Goal: Task Accomplishment & Management: Use online tool/utility

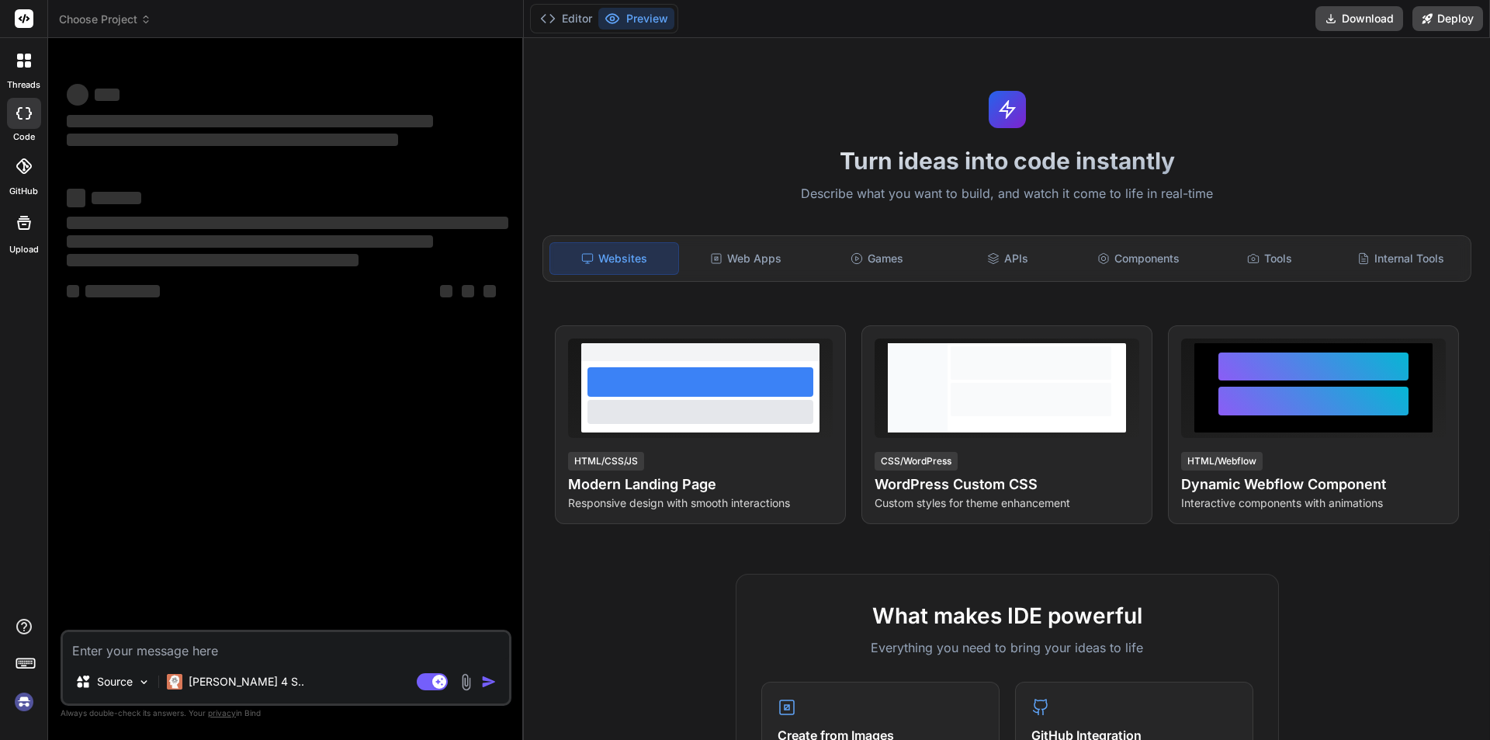
type textarea "x"
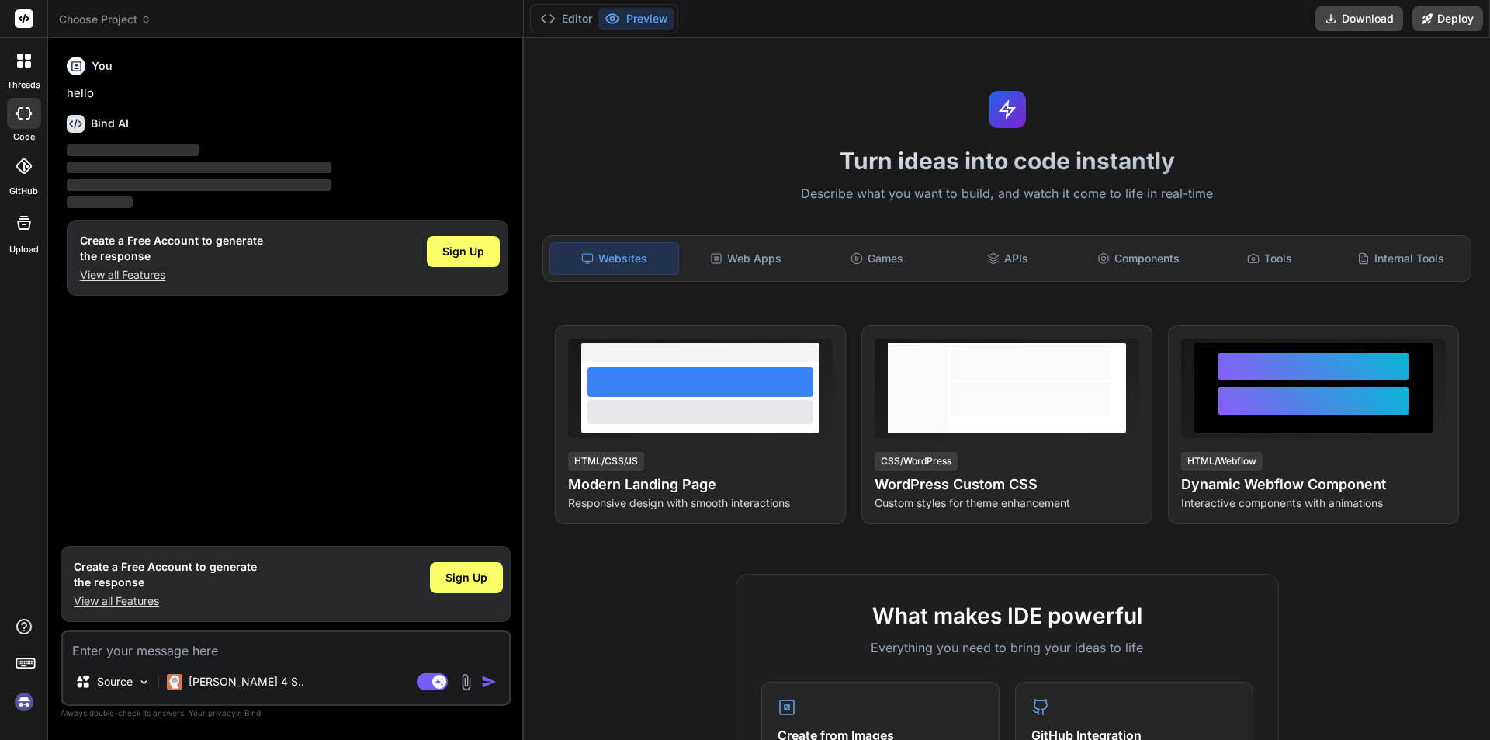
click at [100, 598] on p "View all Features" at bounding box center [165, 601] width 183 height 16
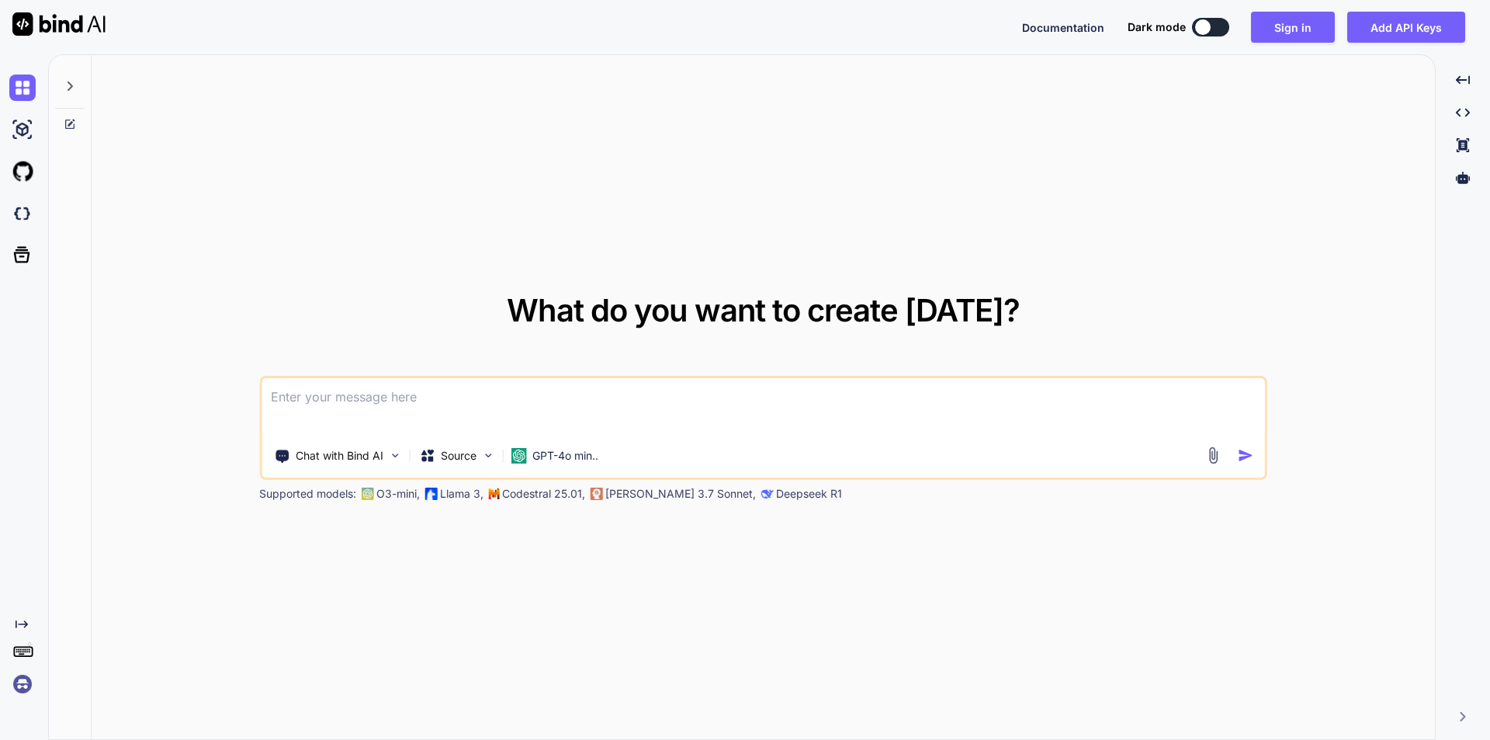
click at [568, 408] on textarea at bounding box center [764, 406] width 1004 height 57
click at [1221, 26] on button at bounding box center [1210, 27] width 37 height 19
type textarea "x"
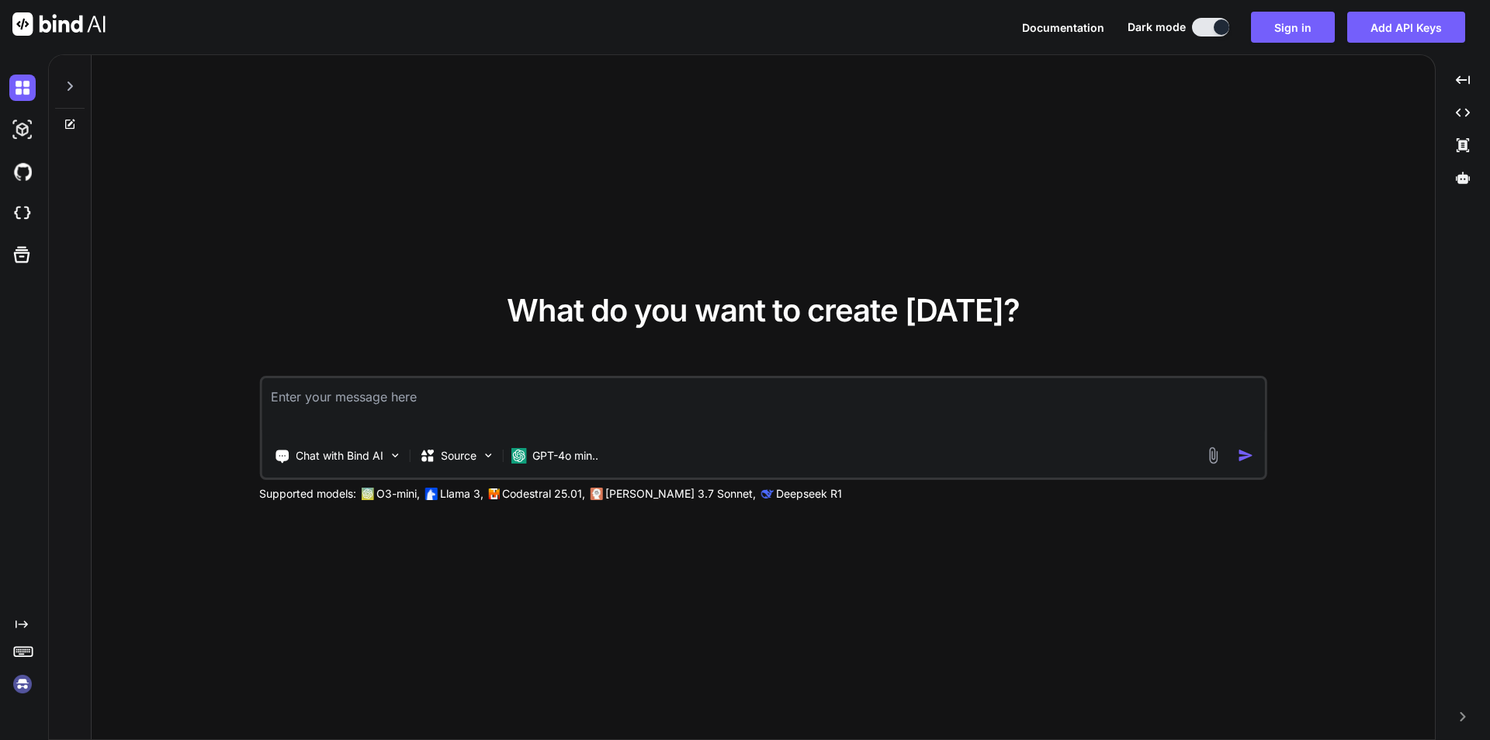
click at [929, 402] on textarea at bounding box center [764, 406] width 1004 height 57
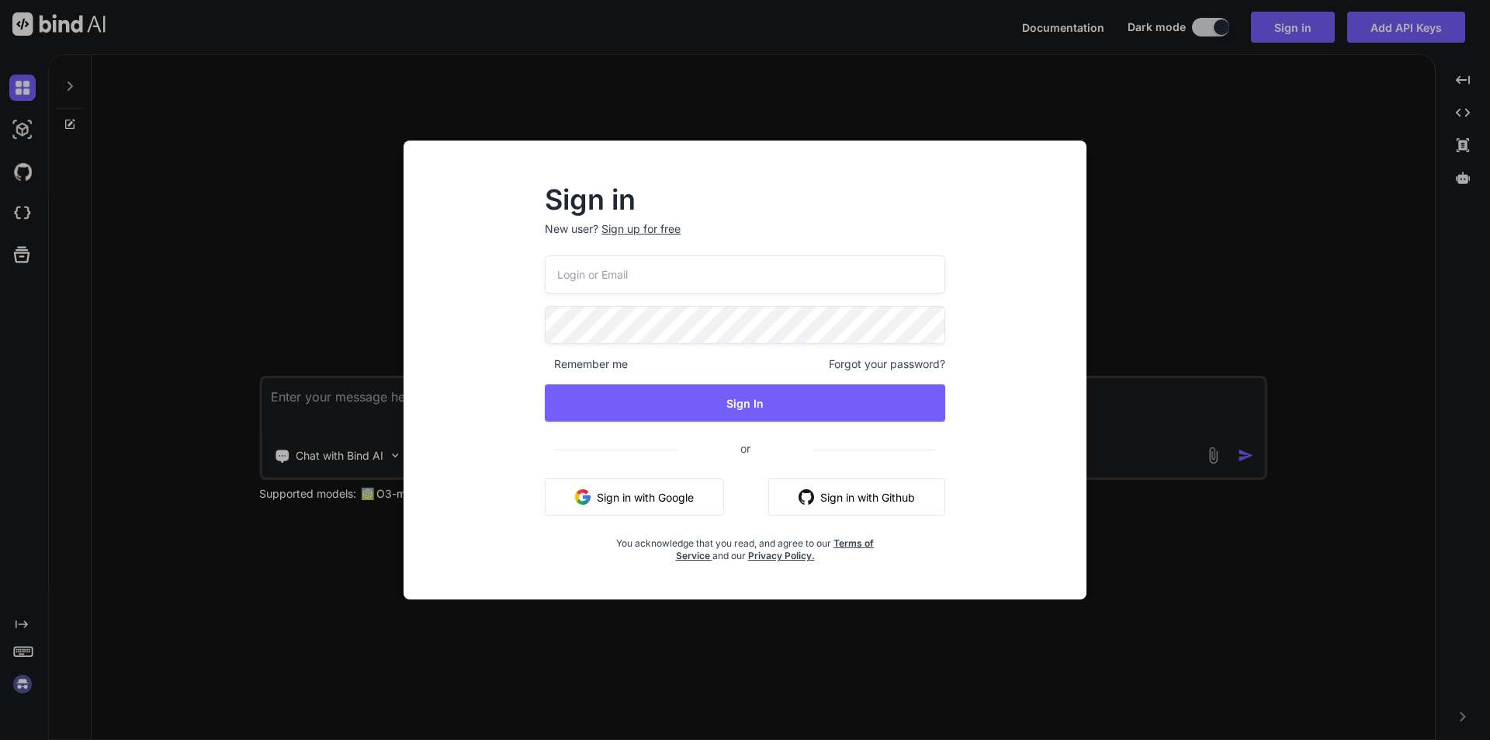
click at [811, 287] on input "email" at bounding box center [745, 274] width 401 height 38
type input "rolabe1044@pricegh.com"
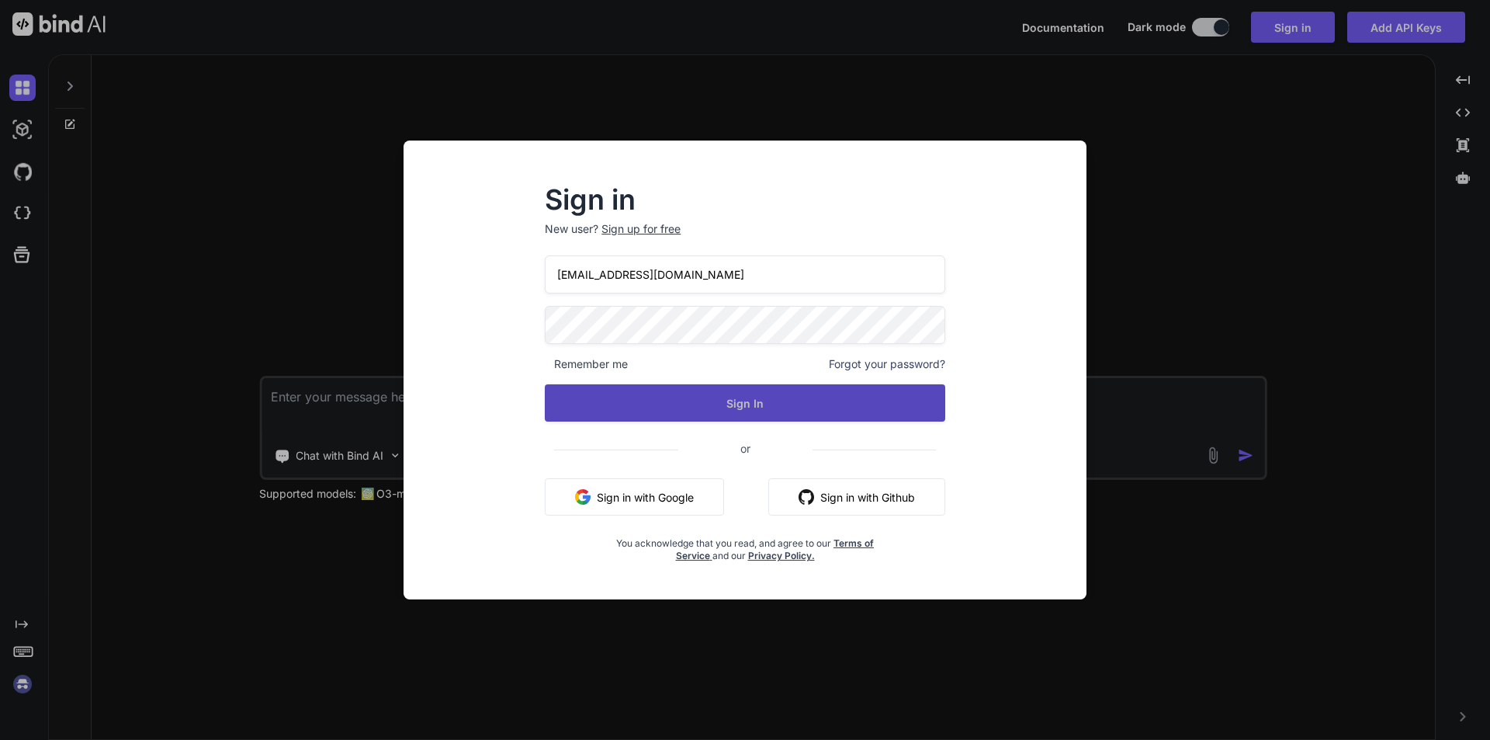
click at [726, 387] on button "Sign In" at bounding box center [745, 402] width 401 height 37
click at [644, 407] on button "Sign In" at bounding box center [745, 402] width 401 height 37
click at [727, 394] on button "Sign In" at bounding box center [745, 402] width 401 height 37
click at [692, 398] on button "Sign In" at bounding box center [745, 402] width 401 height 37
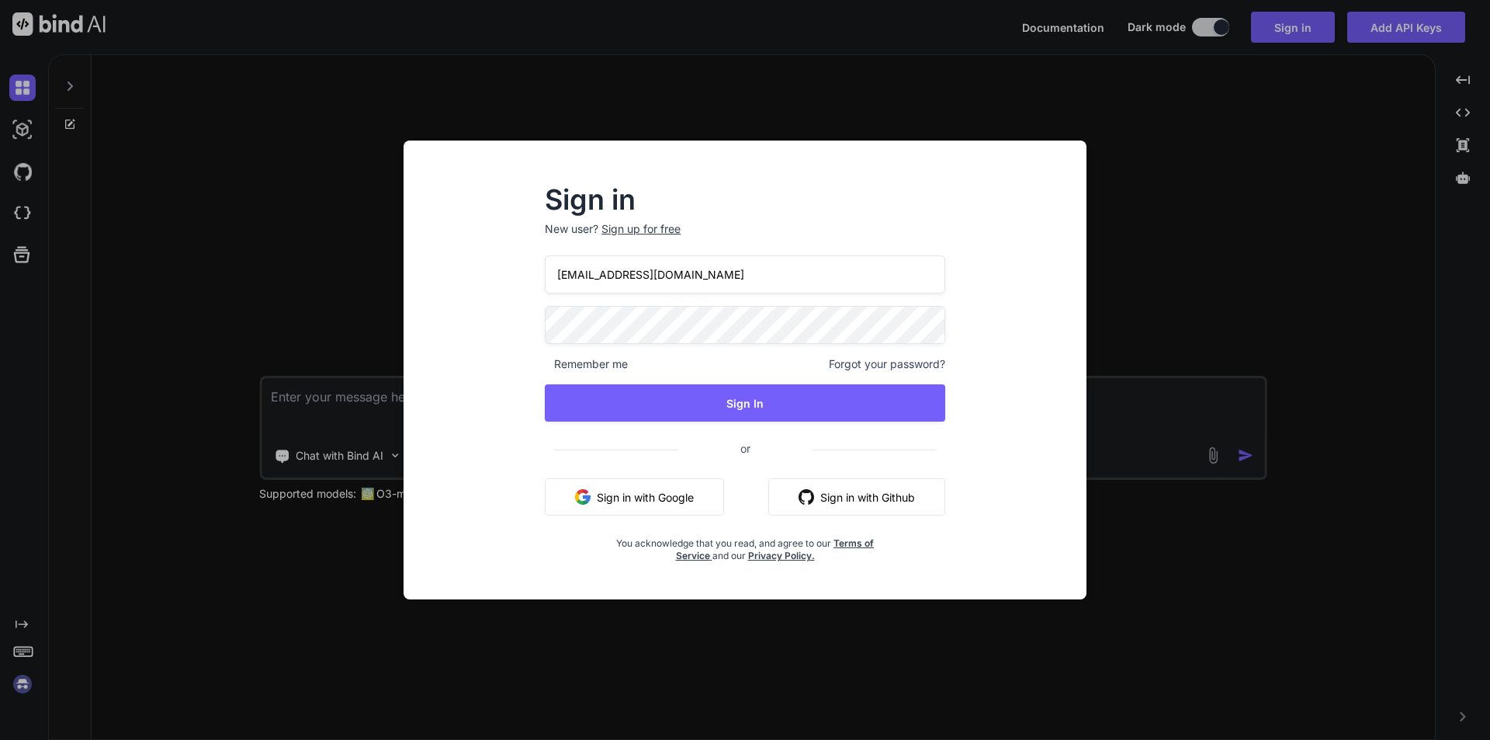
click at [508, 316] on div "Sign in New user? Sign up for free rolabe1044@pricegh.com Remember me Forgot yo…" at bounding box center [745, 383] width 658 height 431
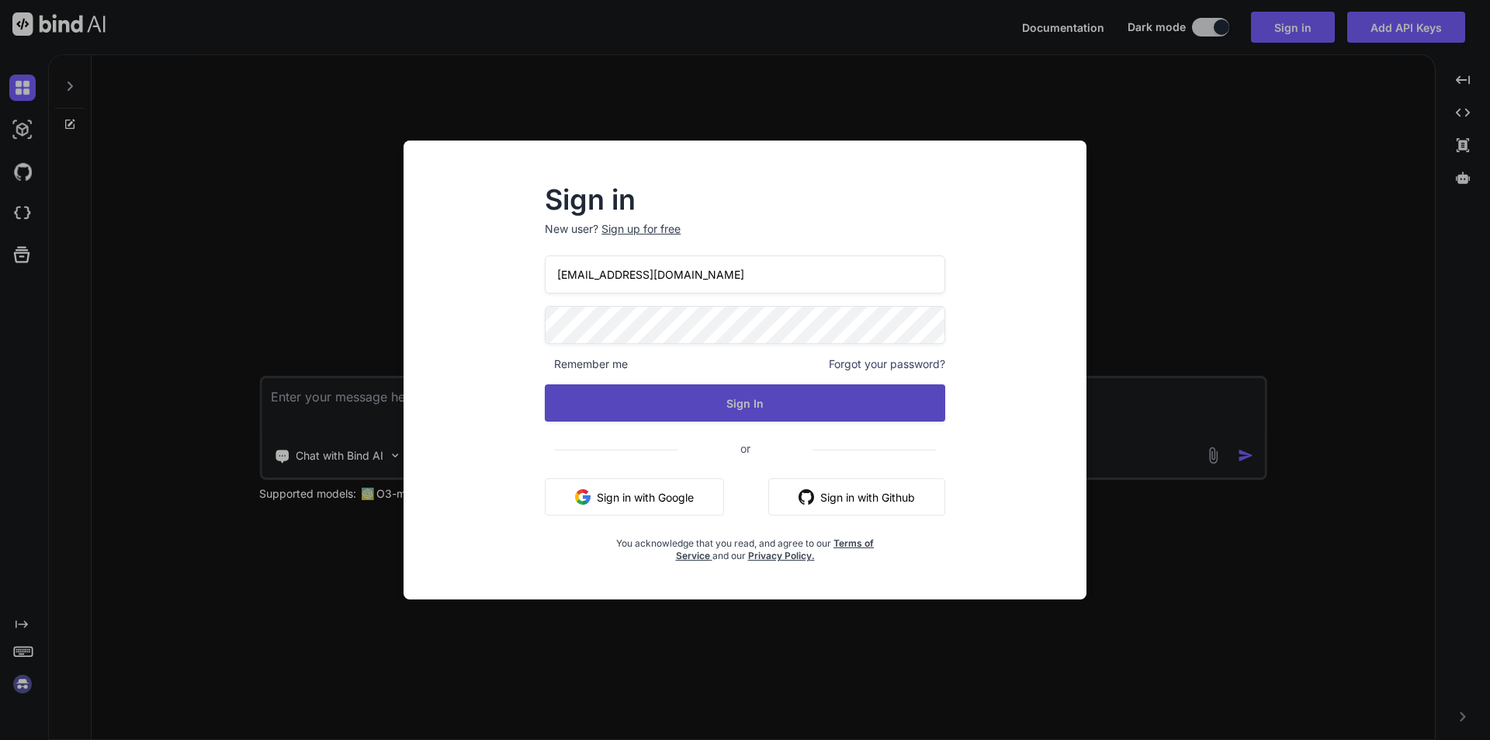
click at [648, 387] on button "Sign In" at bounding box center [745, 402] width 401 height 37
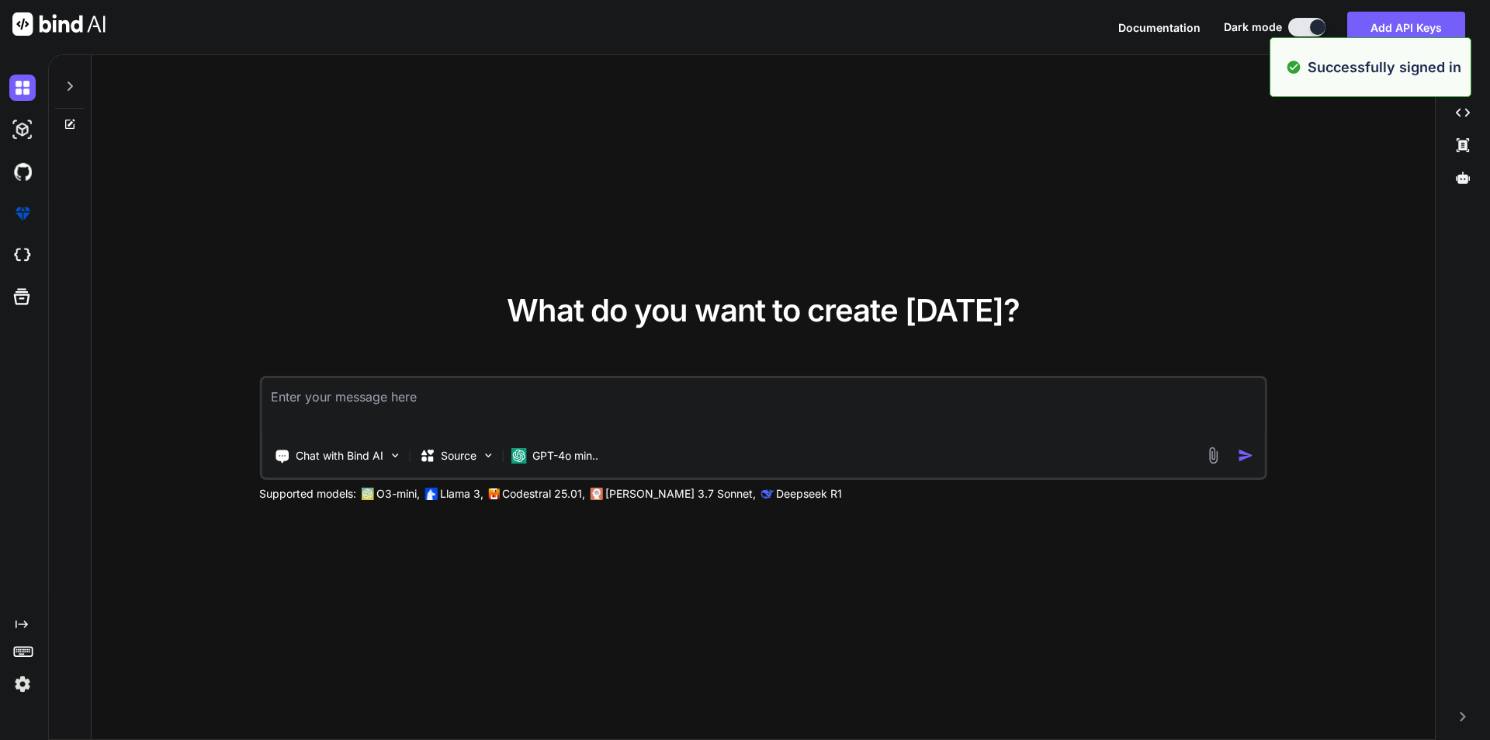
click at [691, 418] on textarea at bounding box center [764, 406] width 1004 height 57
type textarea "x"
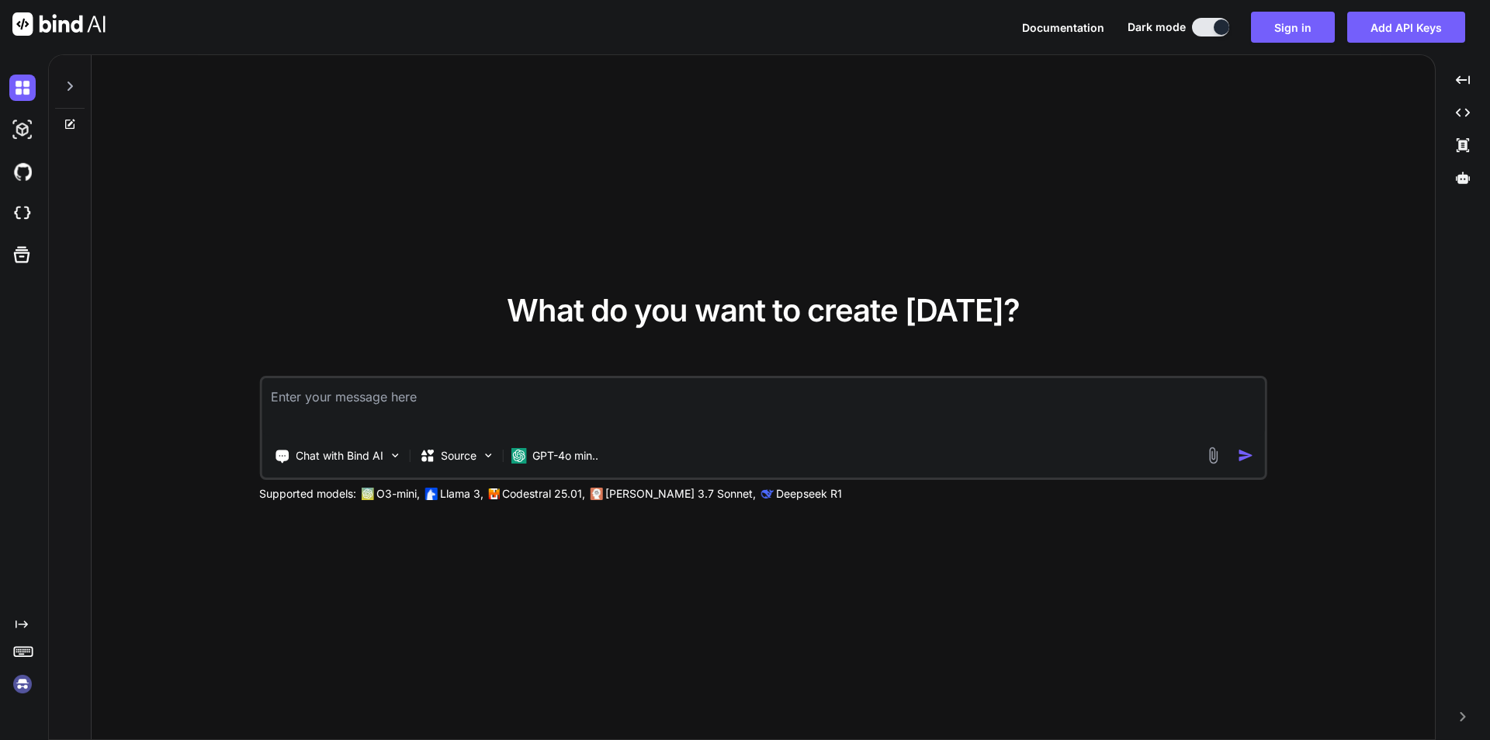
click at [446, 423] on textarea at bounding box center [764, 406] width 1004 height 57
paste textarea
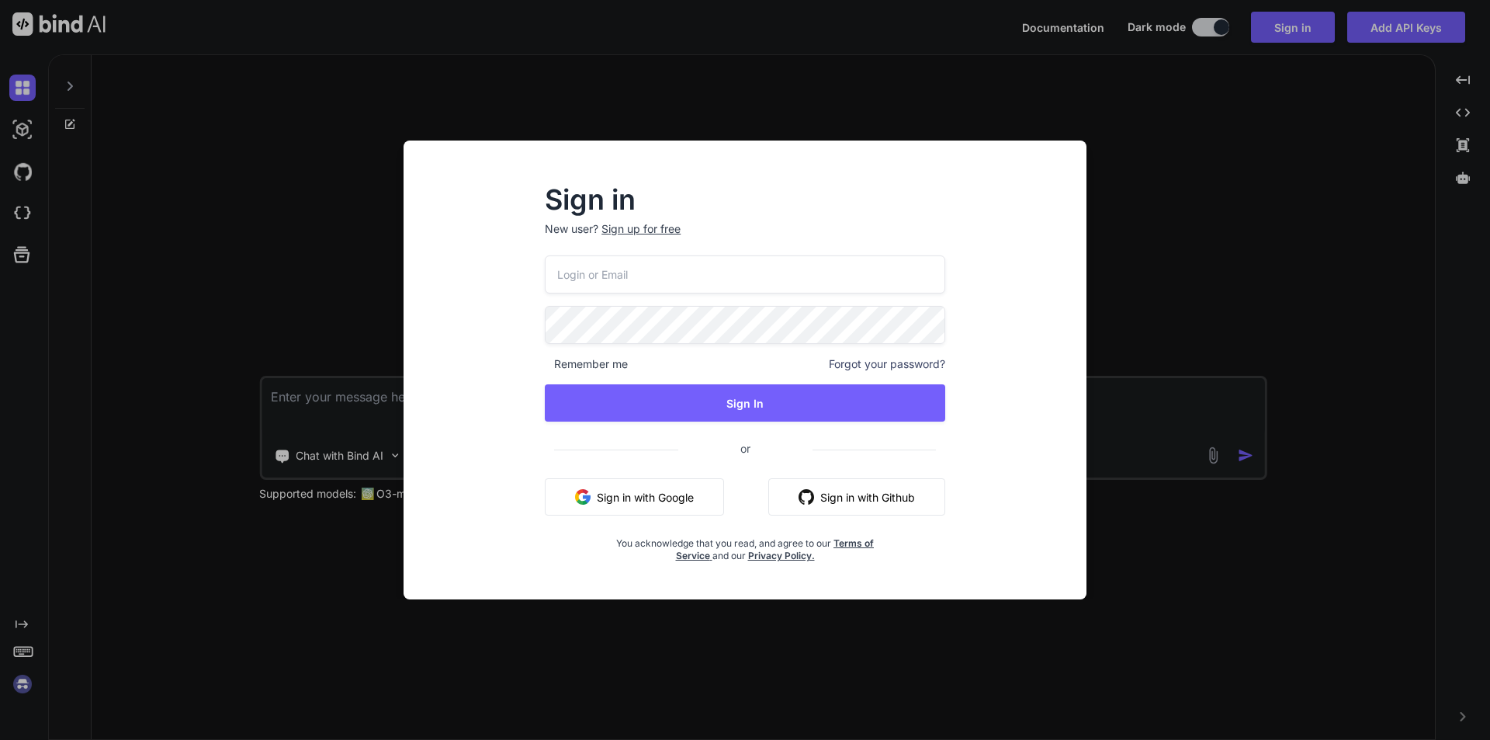
click at [782, 288] on input "email" at bounding box center [745, 274] width 401 height 38
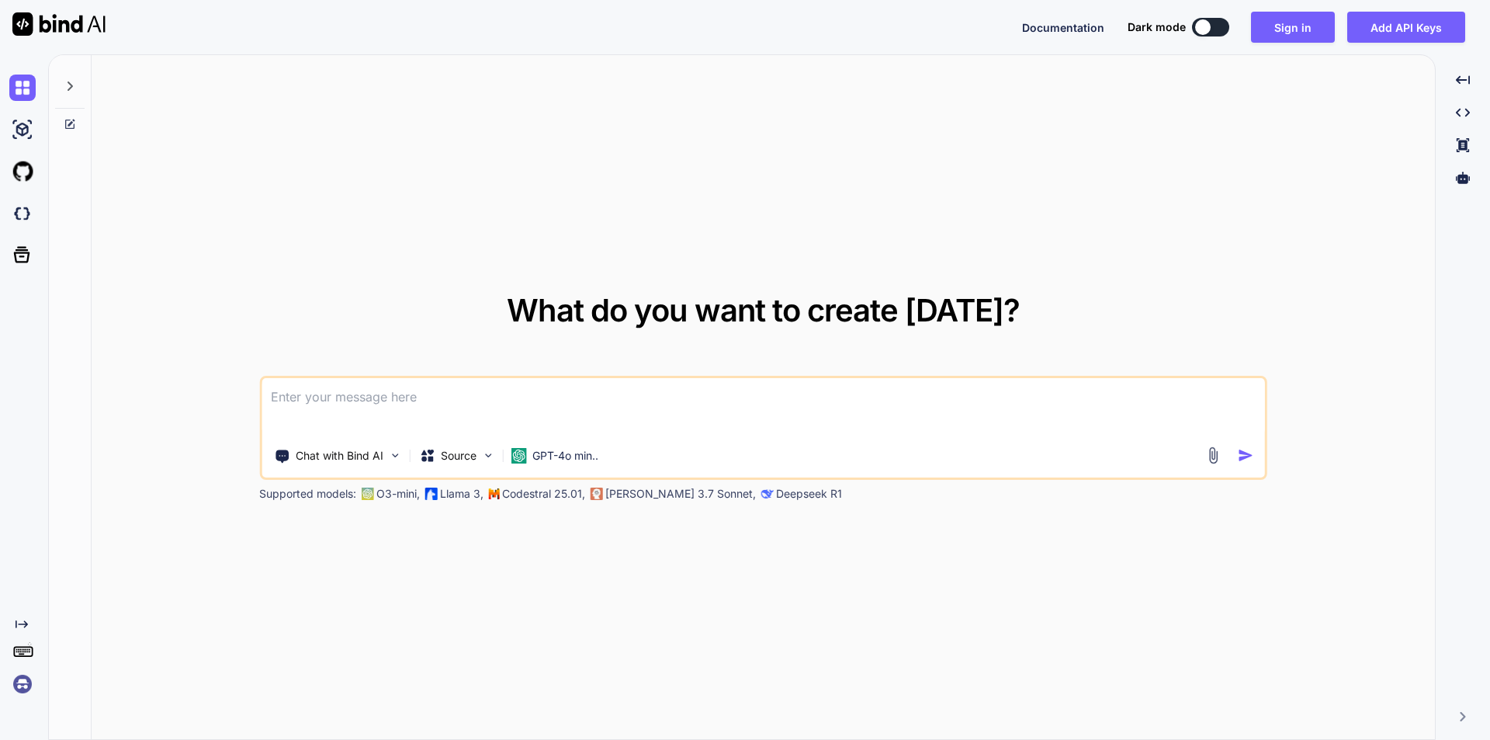
click at [1205, 22] on div at bounding box center [1203, 27] width 16 height 16
type textarea "x"
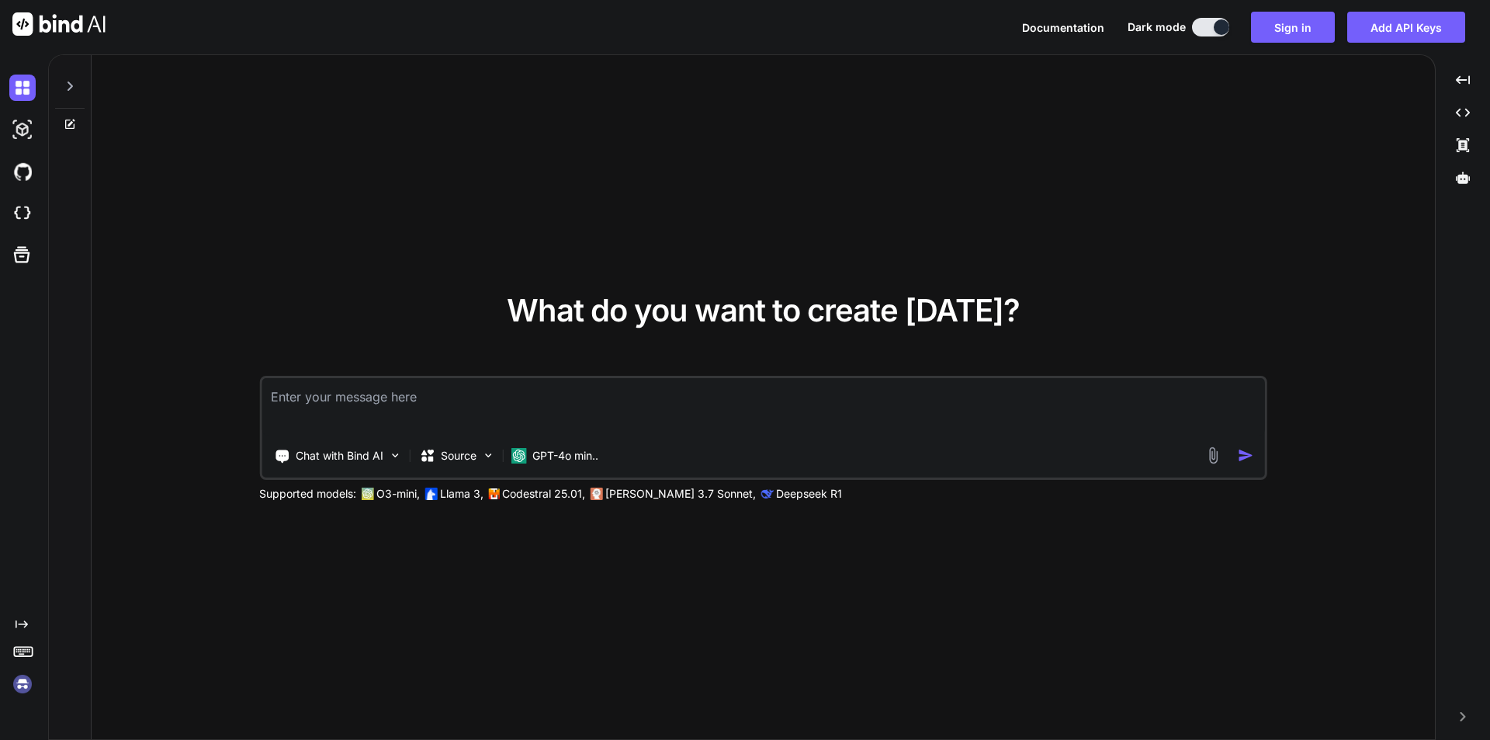
click at [1001, 408] on textarea at bounding box center [764, 406] width 1004 height 57
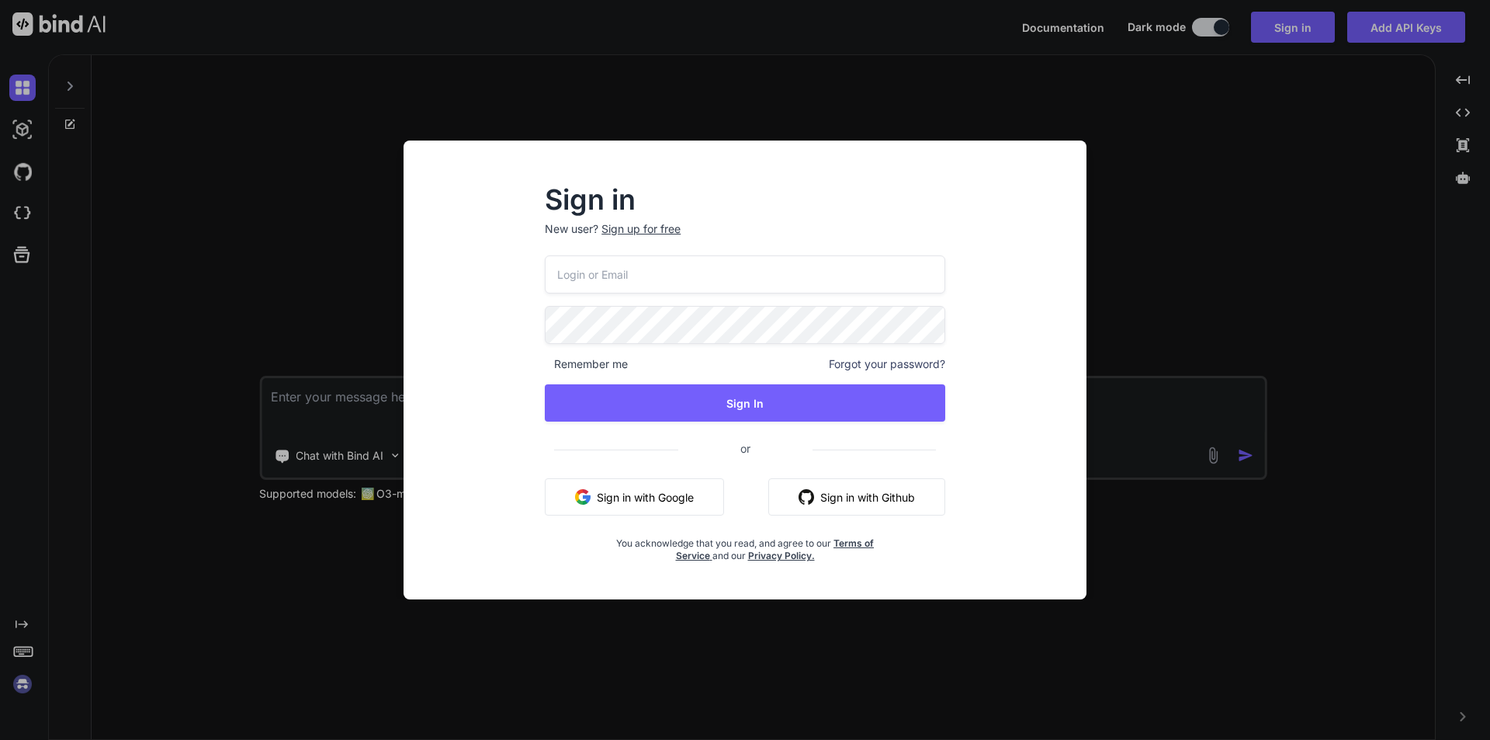
click at [758, 268] on input "email" at bounding box center [745, 274] width 401 height 38
type input "rolabe1044@pricegh.com"
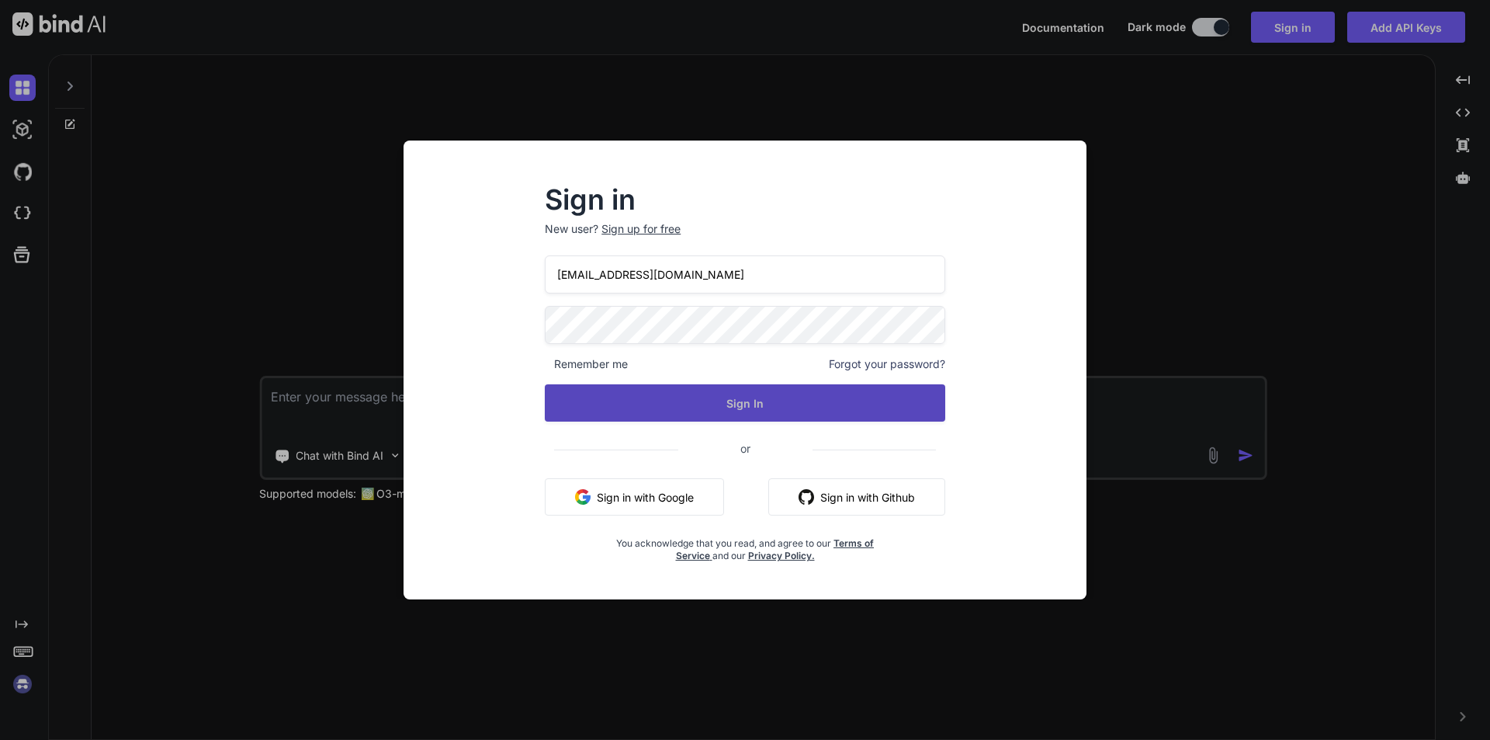
click at [784, 404] on button "Sign In" at bounding box center [745, 402] width 401 height 37
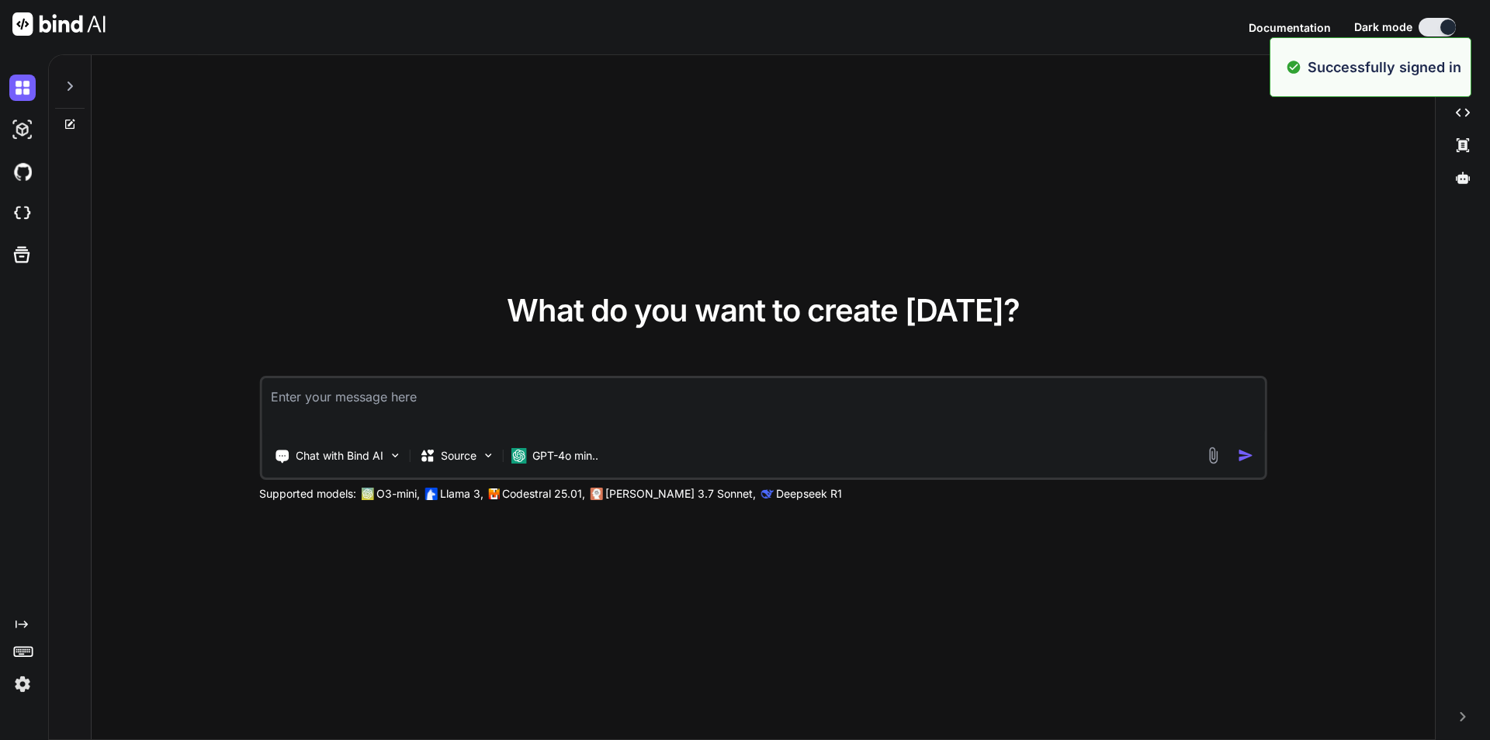
click at [796, 393] on textarea at bounding box center [764, 406] width 1004 height 57
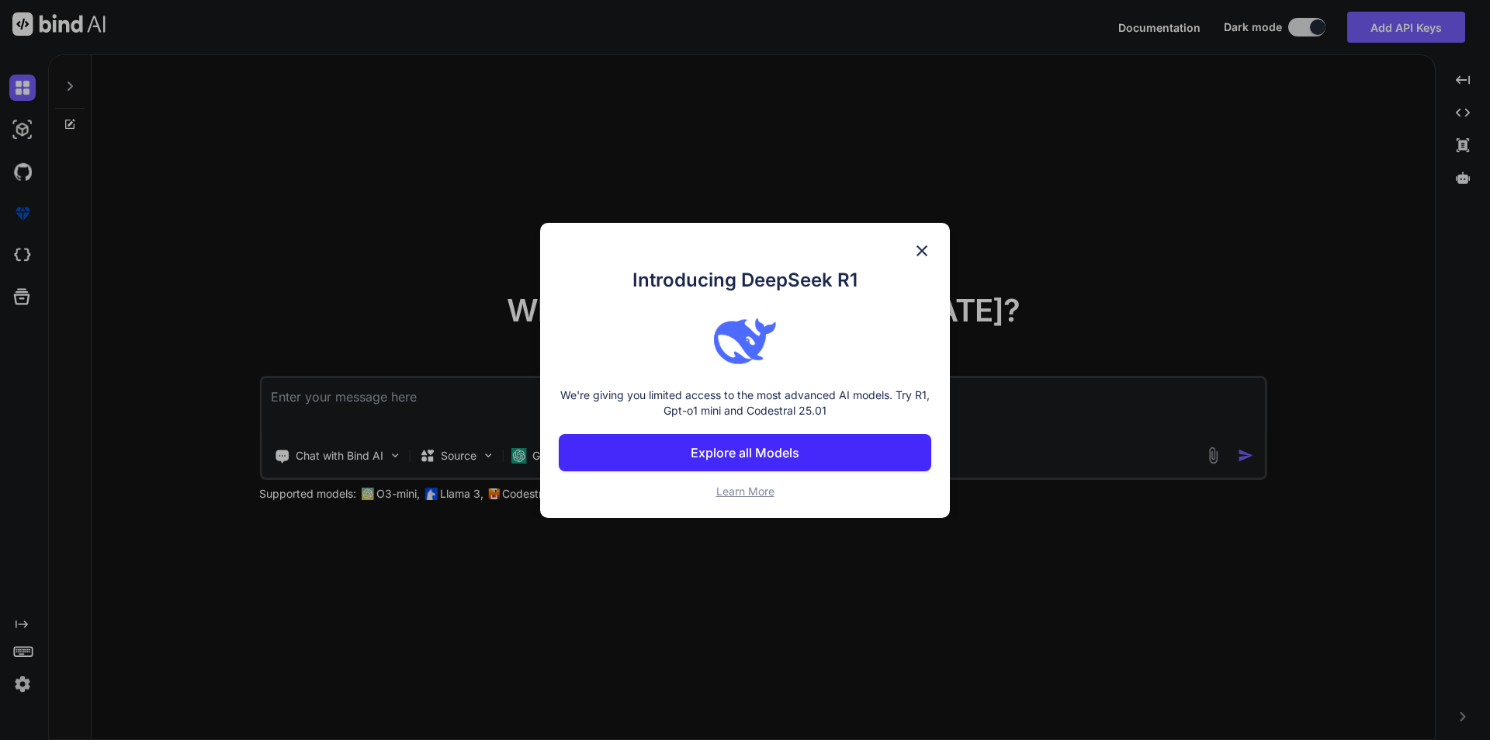
click at [928, 248] on img at bounding box center [922, 250] width 19 height 19
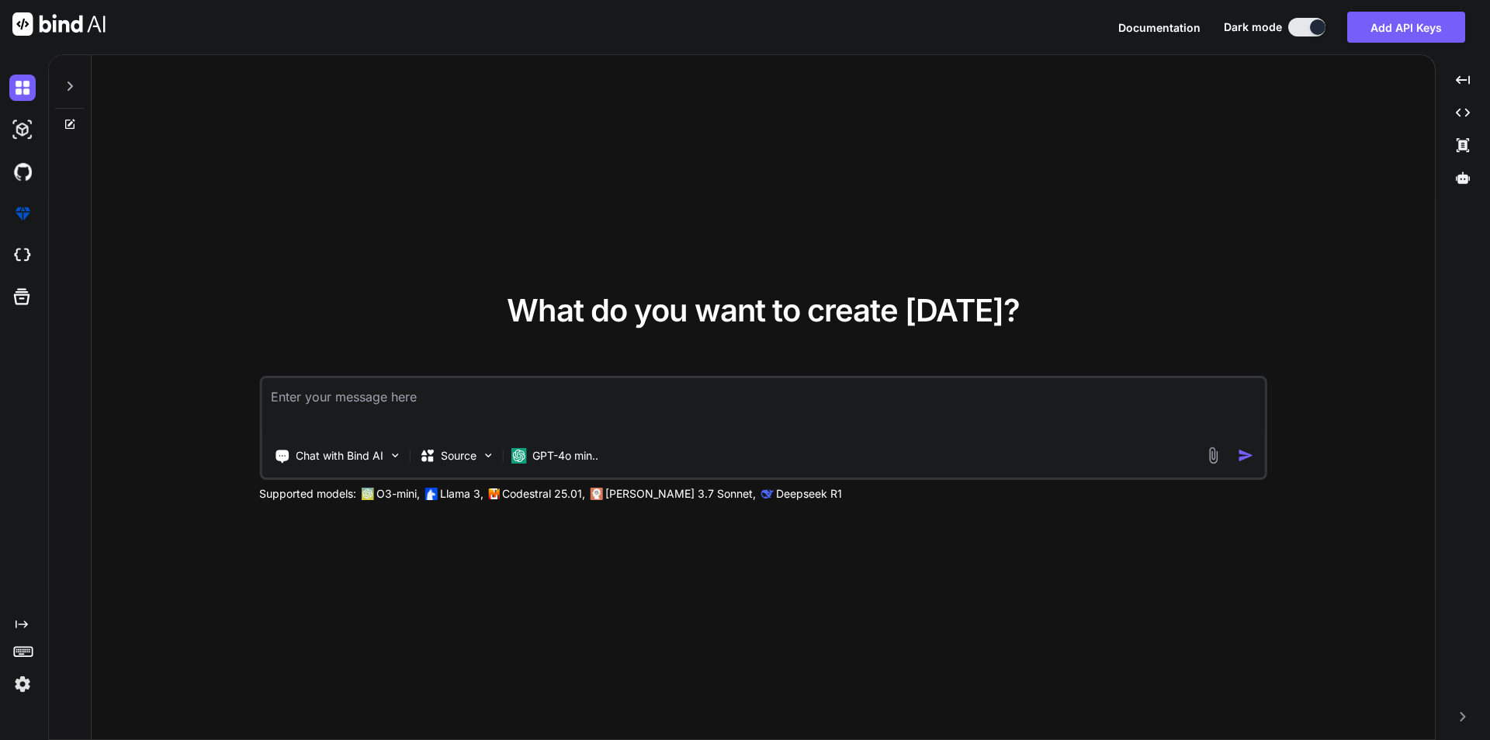
click at [776, 383] on textarea at bounding box center [764, 406] width 1004 height 57
type textarea "x"
paste textarea "18. Test Design Techniques - Boundary Value Analysis - Equivalence Partitioning…"
type textarea "18. Test Design Techniques - Boundary Value Analysis - Equivalence Partitioning…"
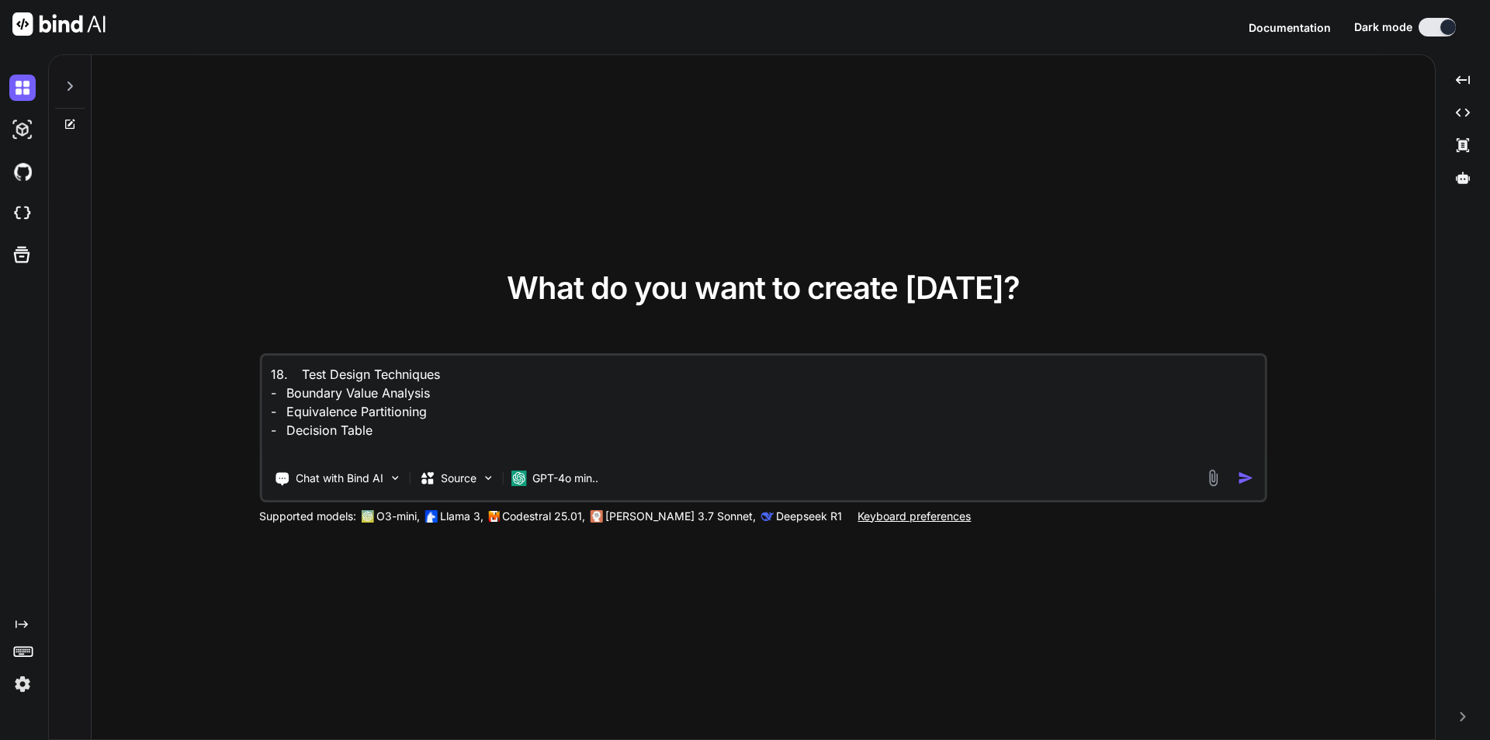
type textarea "x"
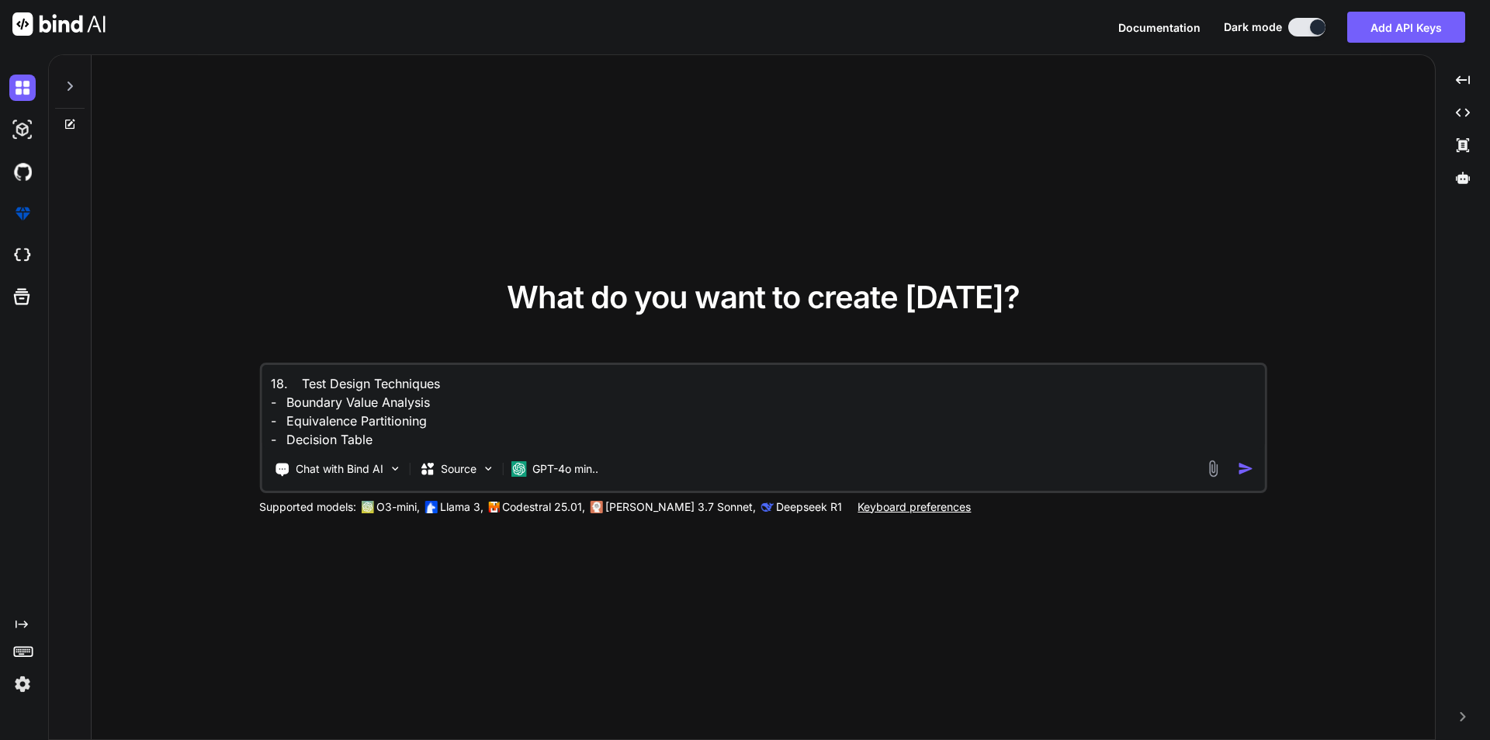
type textarea "18. Test Design Techniques - Boundary Value Analysis - Equivalence Partitioning…"
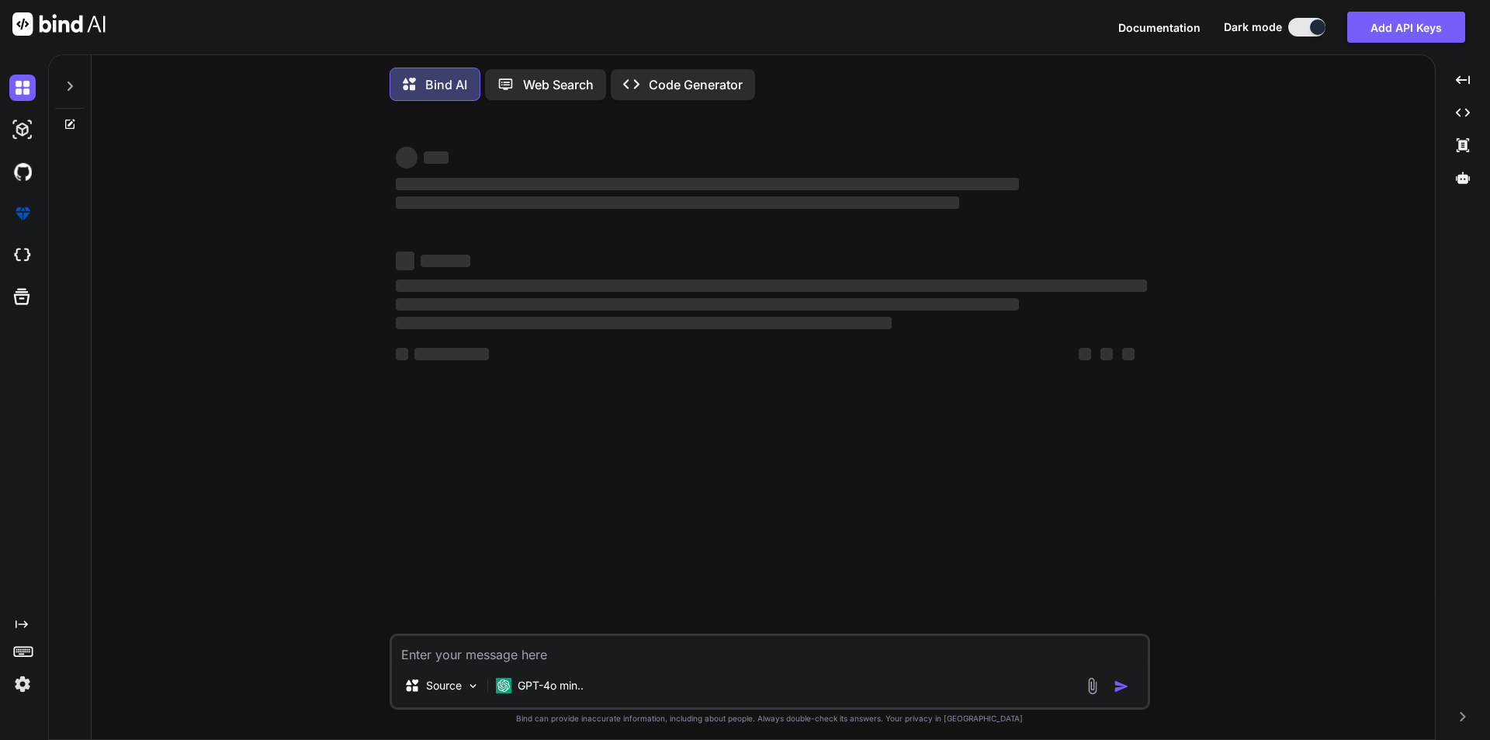
scroll to position [8, 0]
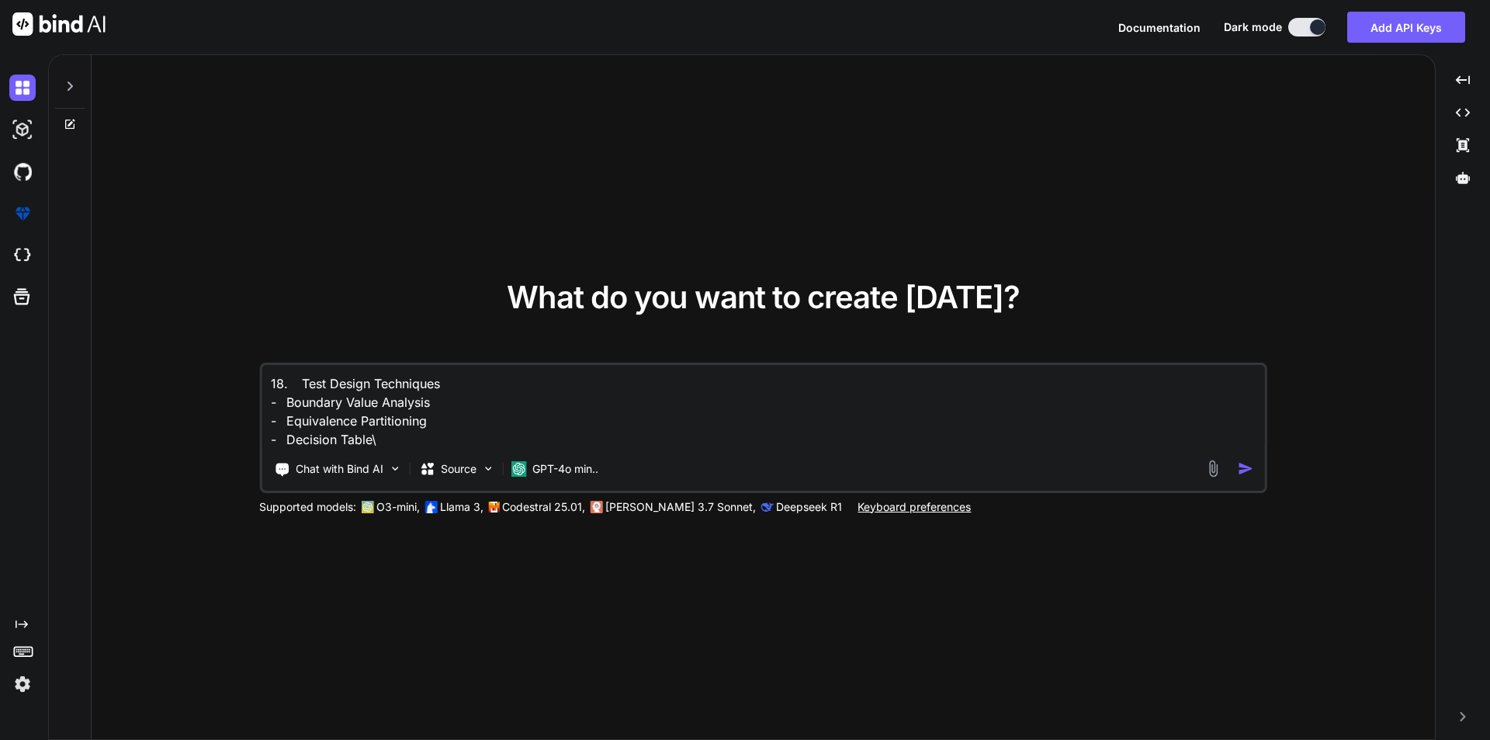
type textarea "x"
click at [420, 440] on textarea "18. Test Design Techniques - Boundary Value Analysis - Equivalence Partitioning…" at bounding box center [764, 407] width 1004 height 84
type textarea "18. Test Design Techniques - Boundary Value Analysis - Equivalence Partitioning…"
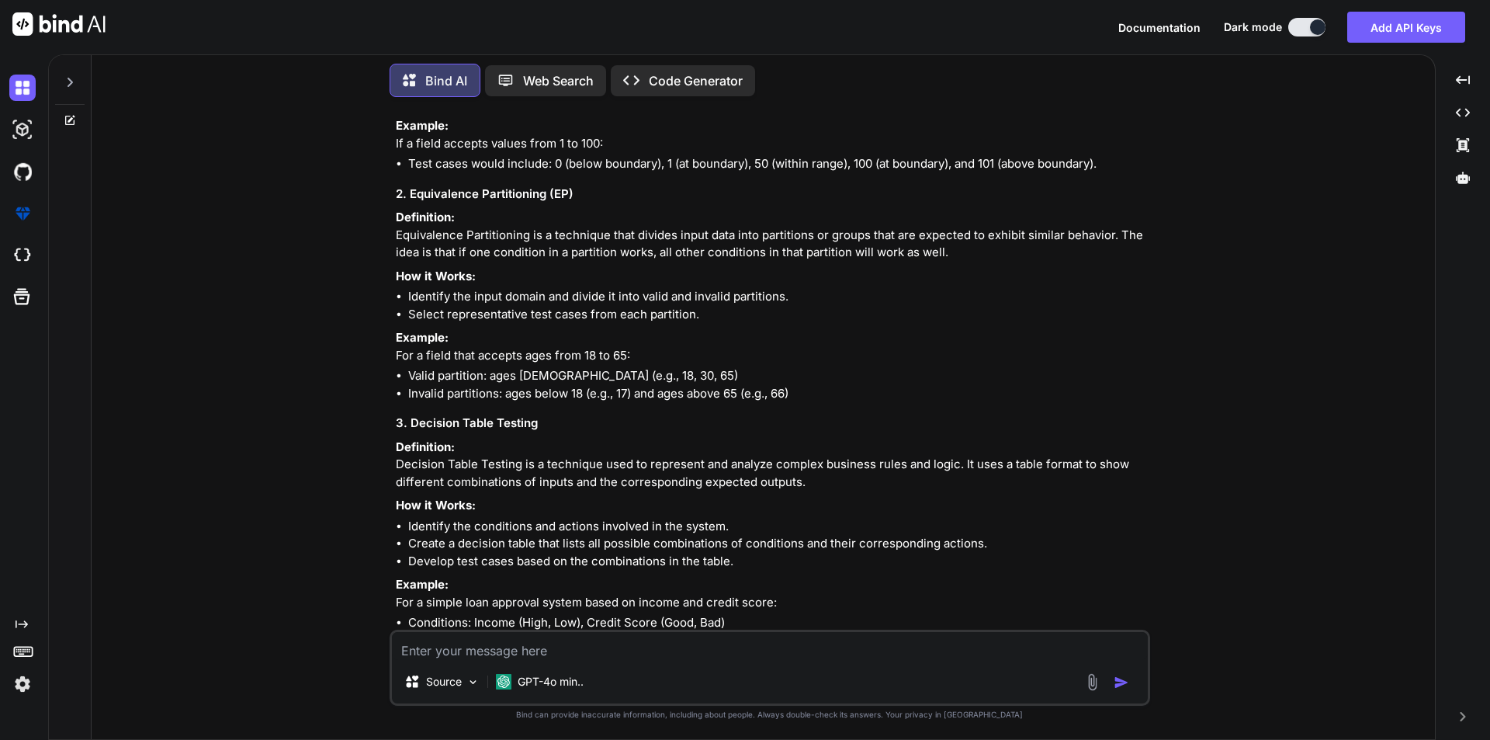
scroll to position [388, 0]
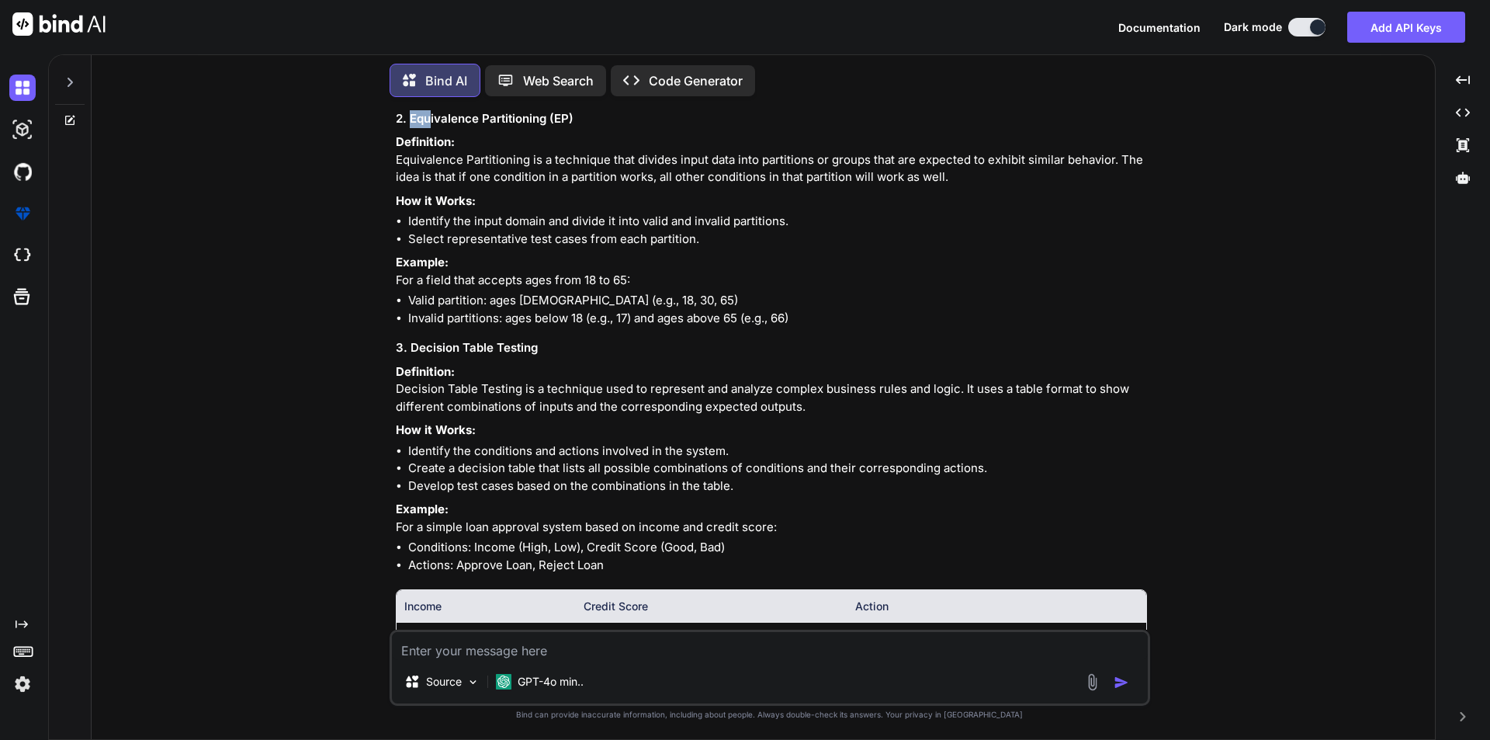
drag, startPoint x: 411, startPoint y: 149, endPoint x: 432, endPoint y: 159, distance: 23.3
click at [432, 128] on h3 "2. Equivalence Partitioning (EP)" at bounding box center [771, 119] width 751 height 18
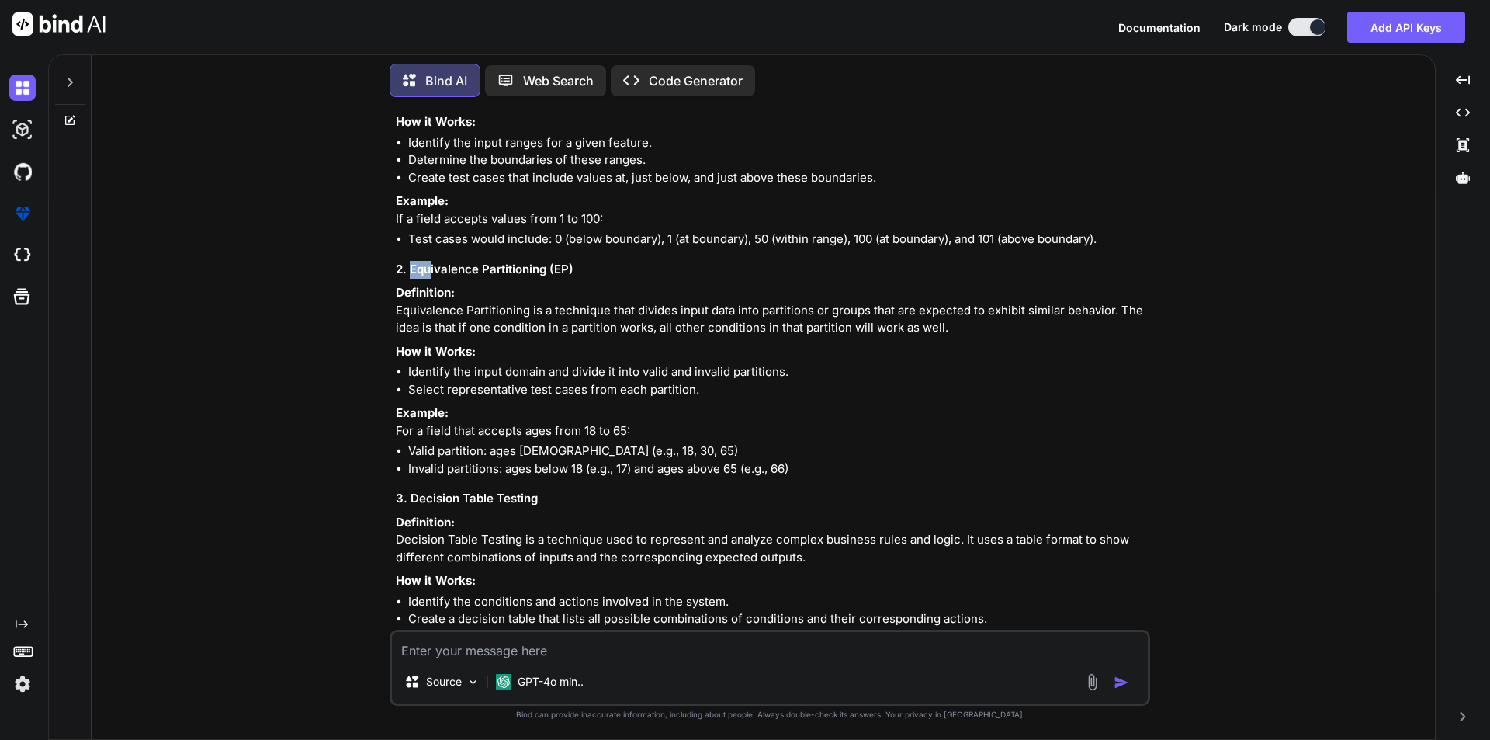
scroll to position [0, 0]
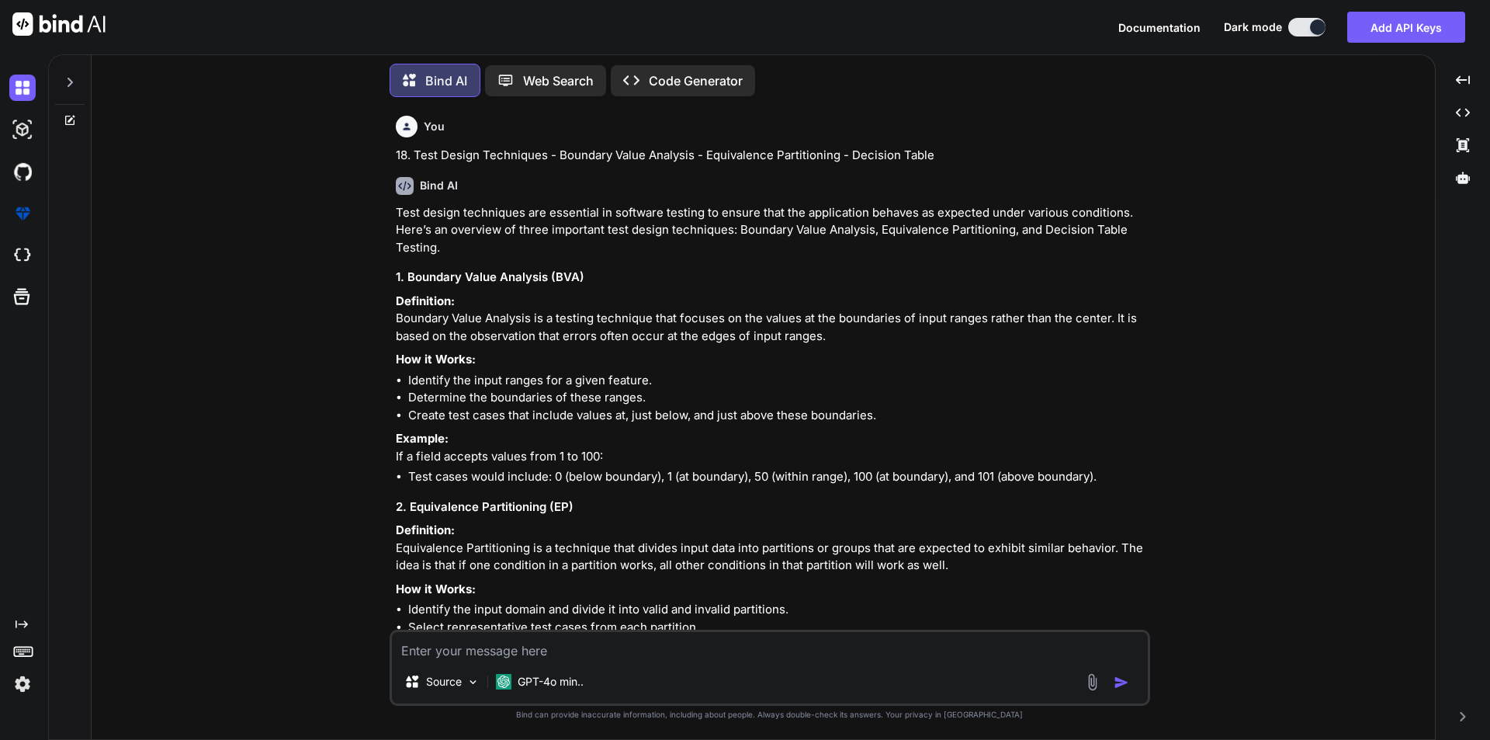
click at [521, 643] on textarea at bounding box center [770, 646] width 756 height 28
paste textarea "- Monkey Testing - User interface Testing - Ad-hoc testing"
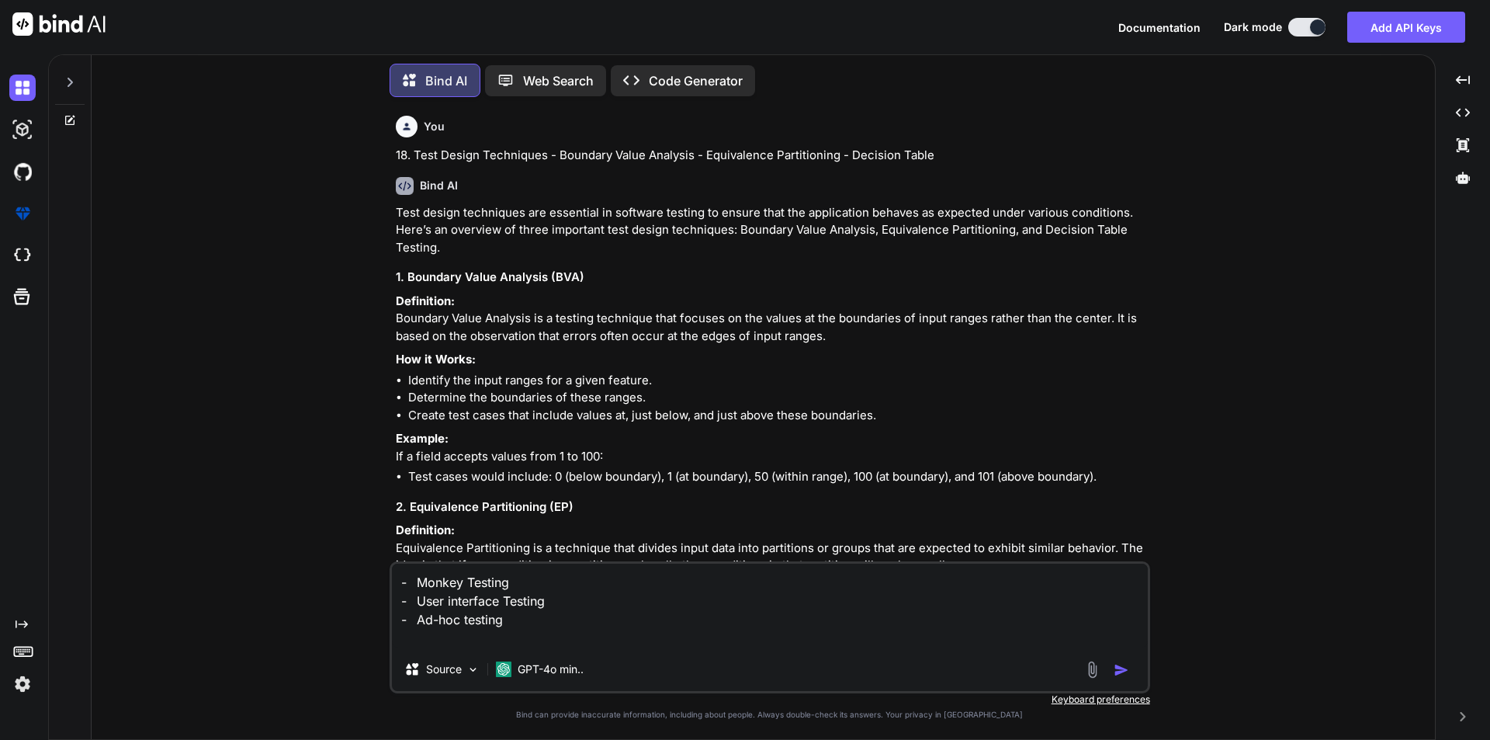
type textarea "- Monkey Testing - User interface Testing - Ad-hoc testing"
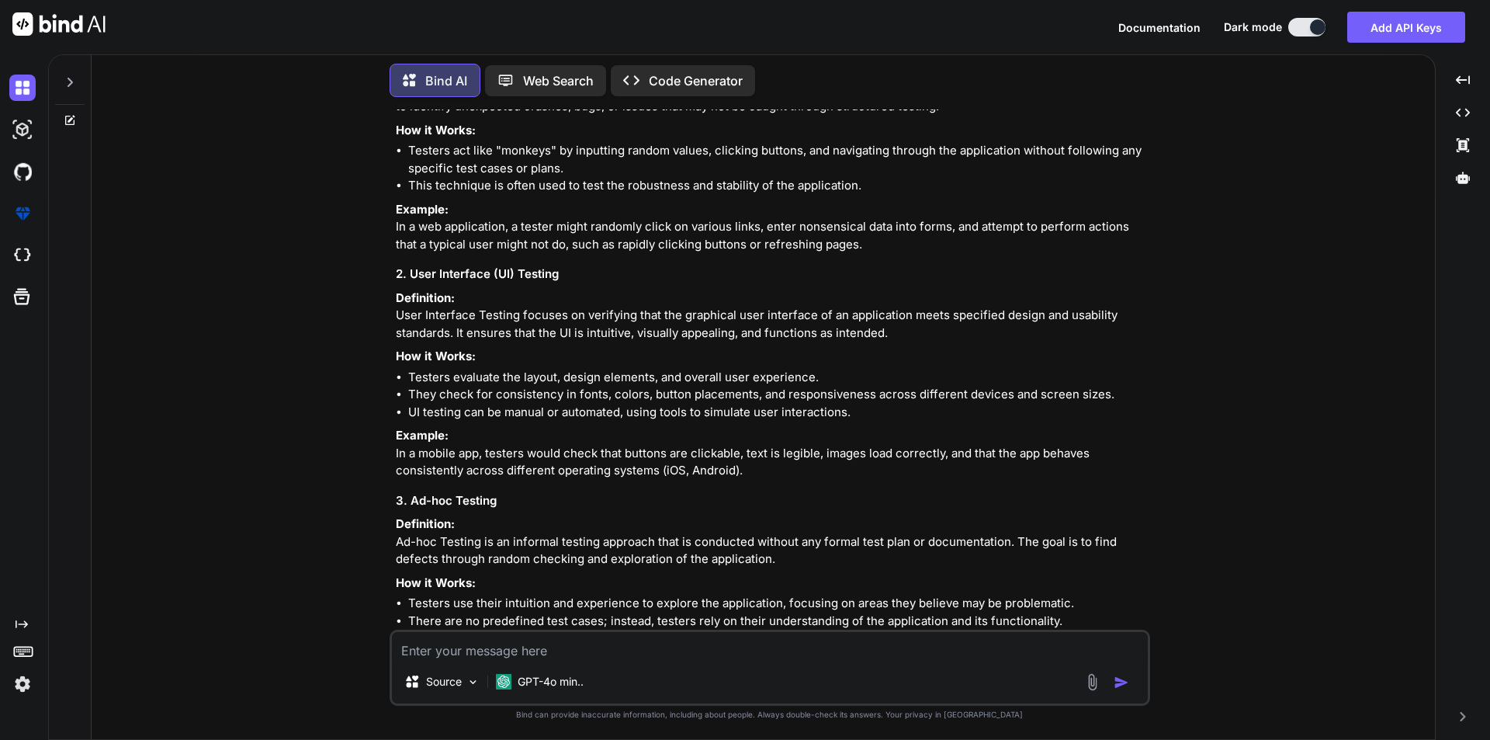
scroll to position [1459, 0]
